Goal: Information Seeking & Learning: Learn about a topic

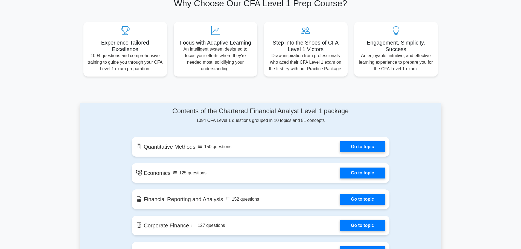
scroll to position [274, 0]
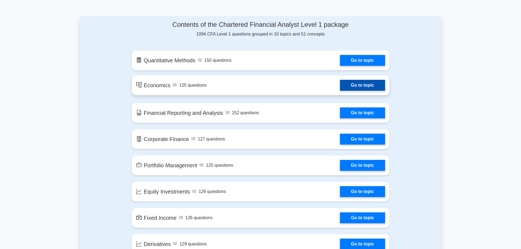
click at [378, 83] on link "Go to topic" at bounding box center [362, 85] width 45 height 11
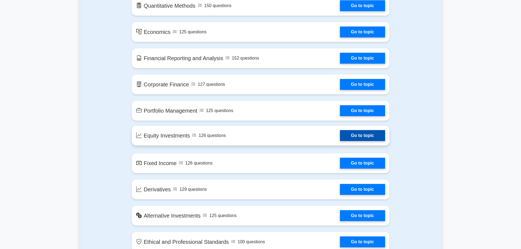
scroll to position [301, 0]
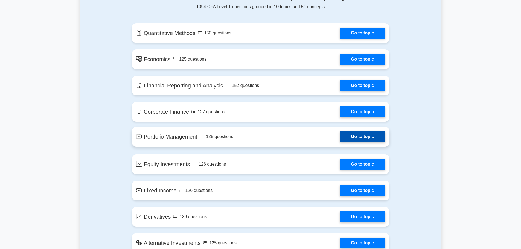
click at [372, 135] on link "Go to topic" at bounding box center [362, 136] width 45 height 11
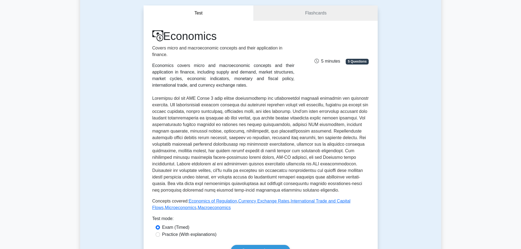
scroll to position [137, 0]
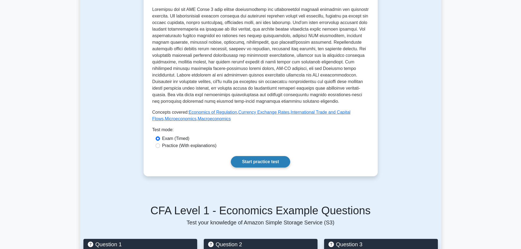
click at [268, 162] on link "Start practice test" at bounding box center [260, 161] width 59 height 11
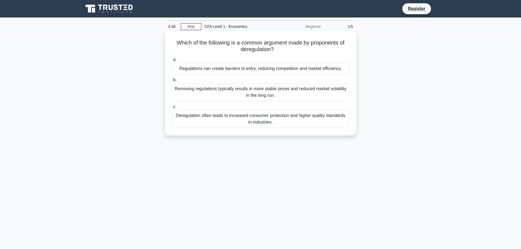
click at [320, 71] on div "Regulations can create barriers to entry, reducing competition and market effic…" at bounding box center [260, 68] width 177 height 11
click at [172, 62] on input "a. Regulations can create barriers to entry, reducing competition and market ef…" at bounding box center [172, 60] width 0 height 4
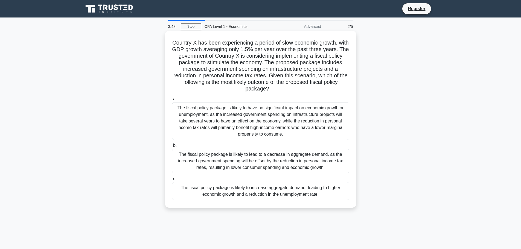
click at [263, 119] on div "The fiscal policy package is likely to have no significant impact on economic g…" at bounding box center [260, 121] width 177 height 38
click at [172, 101] on input "a. The fiscal policy package is likely to have no significant impact on economi…" at bounding box center [172, 99] width 0 height 4
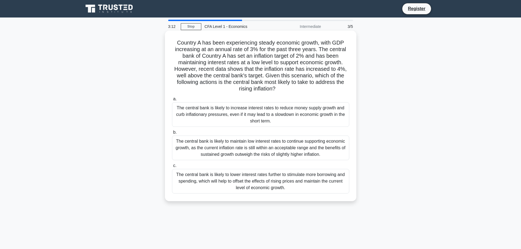
click at [281, 117] on div "The central bank is likely to increase interest rates to reduce money supply gr…" at bounding box center [260, 114] width 177 height 25
click at [172, 101] on input "a. The central bank is likely to increase interest rates to reduce money supply…" at bounding box center [172, 99] width 0 height 4
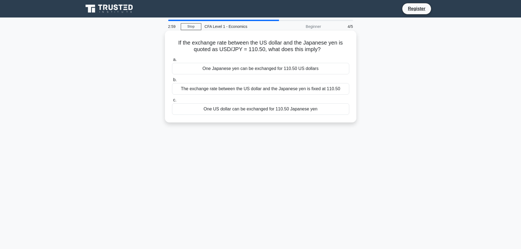
click at [293, 112] on div "One US dollar can be exchanged for 110.50 Japanese yen" at bounding box center [260, 108] width 177 height 11
click at [172, 102] on input "c. One US dollar can be exchanged for 110.50 Japanese yen" at bounding box center [172, 100] width 0 height 4
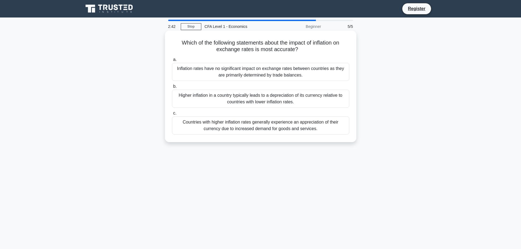
click at [298, 103] on div "Higher inflation in a country typically leads to a depreciation of its currency…" at bounding box center [260, 99] width 177 height 18
click at [172, 88] on input "b. Higher inflation in a country typically leads to a depreciation of its curre…" at bounding box center [172, 87] width 0 height 4
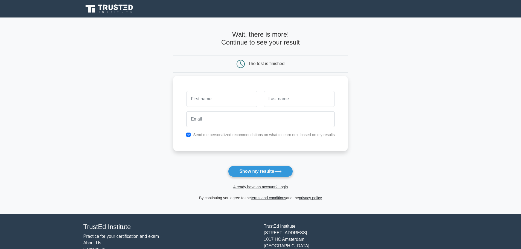
click at [231, 93] on input "text" at bounding box center [221, 99] width 71 height 16
type input "grace"
click at [321, 98] on input "text" at bounding box center [299, 99] width 71 height 16
type input "YANG"
click at [318, 115] on input "email" at bounding box center [260, 119] width 149 height 16
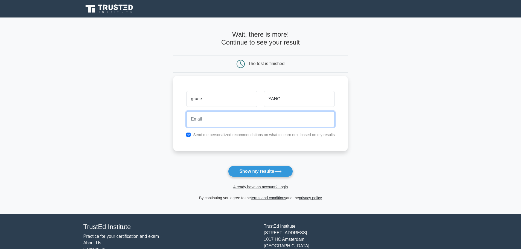
type input "grace.yang@sjp.asia"
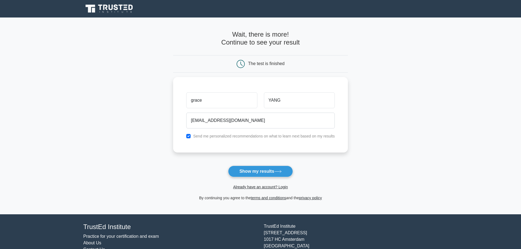
click at [281, 176] on button "Show my results" at bounding box center [260, 171] width 65 height 11
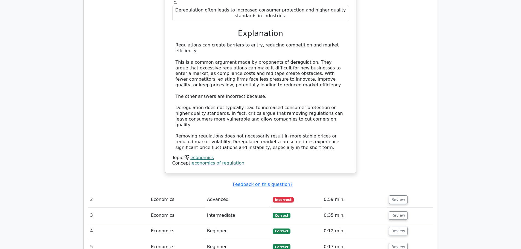
scroll to position [547, 0]
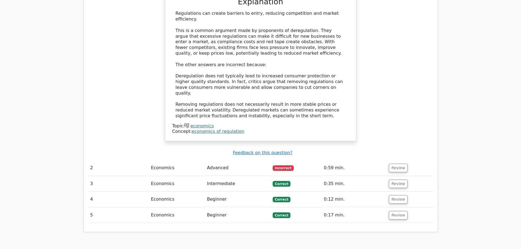
click at [254, 160] on td "Advanced" at bounding box center [238, 168] width 66 height 16
click at [399, 164] on button "Review" at bounding box center [398, 168] width 19 height 8
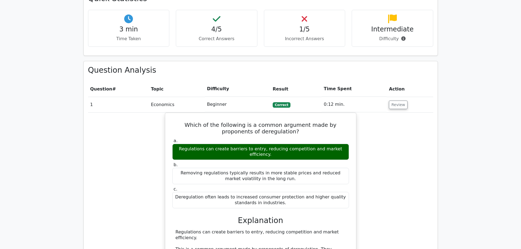
scroll to position [219, 0]
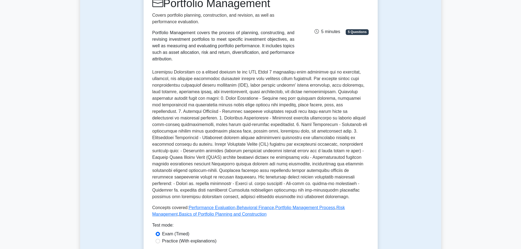
scroll to position [164, 0]
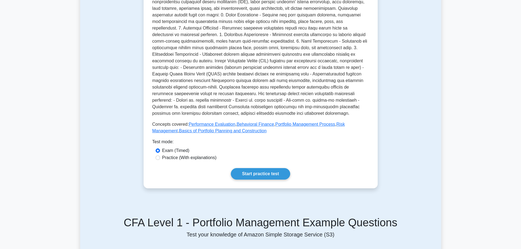
click at [267, 174] on div "Portfolio Management Covers portfolio planning, construction, and revision, as …" at bounding box center [261, 47] width 234 height 284
click at [268, 168] on link "Start practice test" at bounding box center [260, 173] width 59 height 11
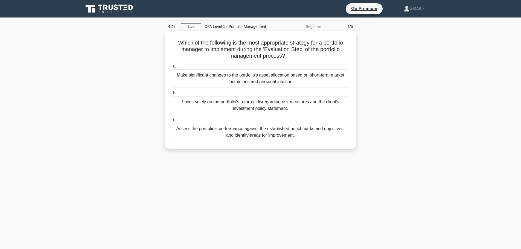
click at [319, 139] on div "Assess the portfolio's performance against the established benchmarks and objec…" at bounding box center [260, 132] width 177 height 18
click at [172, 122] on input "c. Assess the portfolio's performance against the established benchmarks and ob…" at bounding box center [172, 120] width 0 height 4
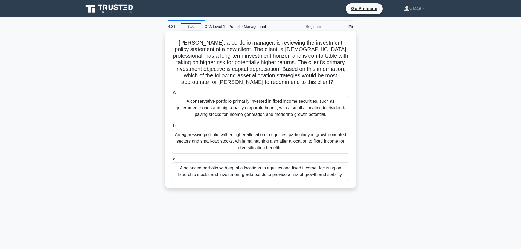
click at [290, 140] on div "An aggressive portfolio with a higher allocation to equities, particularly in g…" at bounding box center [260, 141] width 177 height 25
click at [172, 128] on input "b. An aggressive portfolio with a higher allocation to equities, particularly i…" at bounding box center [172, 126] width 0 height 4
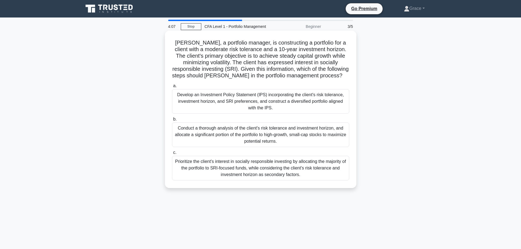
click at [294, 100] on div "Develop an Investment Policy Statement (IPS) incorporating the client's risk to…" at bounding box center [260, 101] width 177 height 25
click at [172, 88] on input "a. Develop an Investment Policy Statement (IPS) incorporating the client's risk…" at bounding box center [172, 86] width 0 height 4
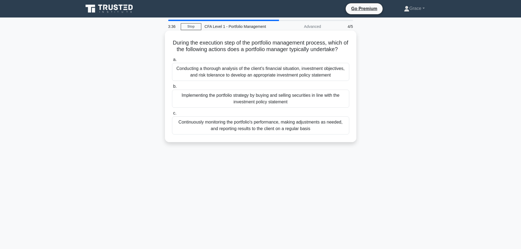
click at [329, 104] on div "Implementing the portfolio strategy by buying and selling securities in line wi…" at bounding box center [260, 99] width 177 height 18
click at [172, 88] on input "b. Implementing the portfolio strategy by buying and selling securities in line…" at bounding box center [172, 87] width 0 height 4
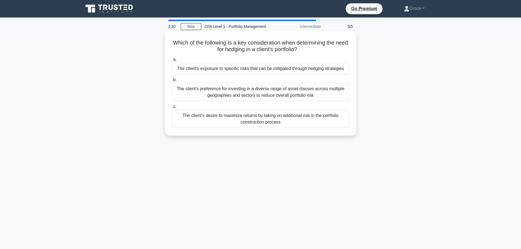
click at [304, 71] on div "The client's exposure to specific risks that can be mitigated through hedging s…" at bounding box center [260, 68] width 177 height 11
click at [172, 62] on input "a. The client's exposure to specific risks that can be mitigated through hedgin…" at bounding box center [172, 60] width 0 height 4
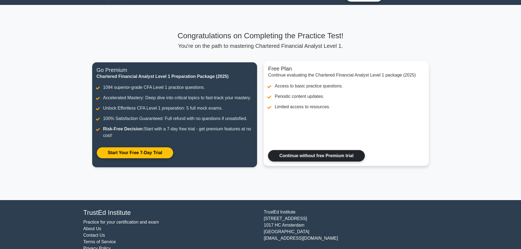
scroll to position [24, 0]
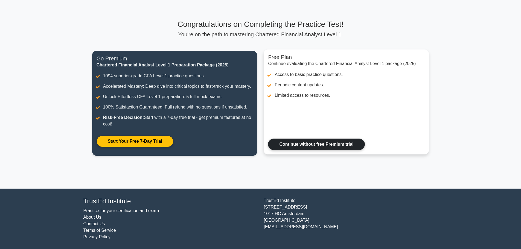
click at [317, 139] on link "Continue without free Premium trial" at bounding box center [316, 144] width 97 height 11
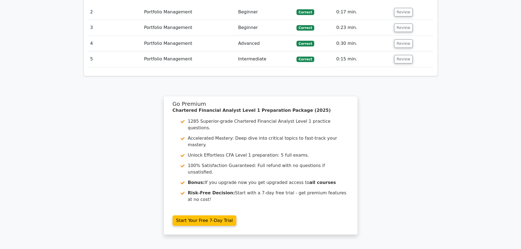
scroll to position [739, 0]
